Goal: Task Accomplishment & Management: Manage account settings

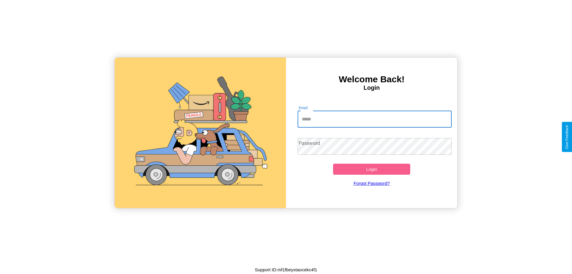
click at [375, 119] on input "Email" at bounding box center [375, 119] width 154 height 17
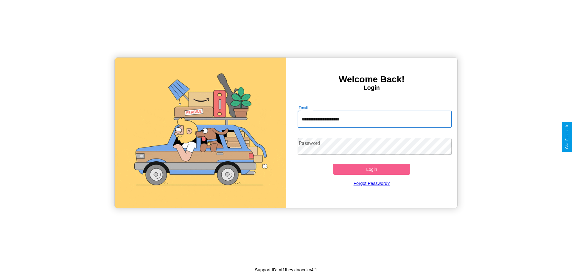
type input "**********"
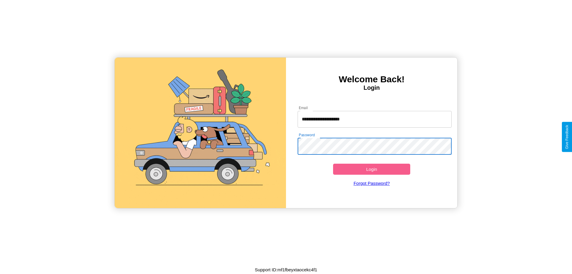
click at [372, 169] on button "Login" at bounding box center [371, 169] width 77 height 11
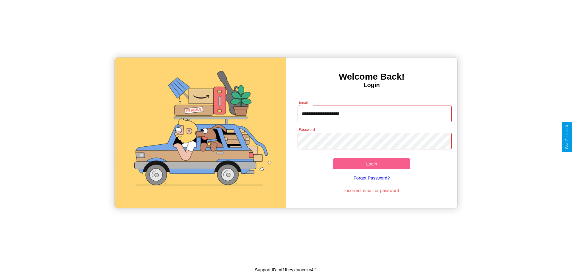
click at [372, 164] on button "Login" at bounding box center [371, 163] width 77 height 11
